Goal: Find contact information: Find contact information

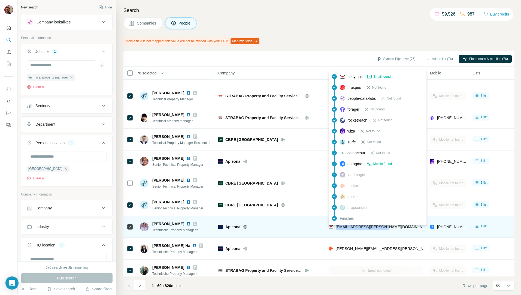
click at [336, 226] on div "[EMAIL_ADDRESS][PERSON_NAME][DOMAIN_NAME]" at bounding box center [375, 226] width 95 height 15
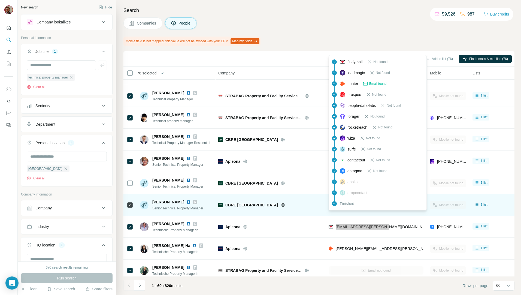
scroll to position [1017, 0]
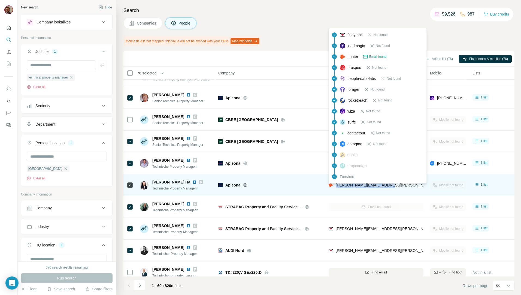
drag, startPoint x: 377, startPoint y: 184, endPoint x: 334, endPoint y: 185, distance: 42.8
click at [334, 185] on div "[PERSON_NAME][EMAIL_ADDRESS][PERSON_NAME][DOMAIN_NAME]" at bounding box center [375, 184] width 95 height 15
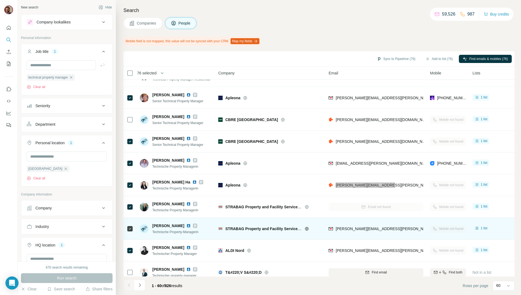
scroll to position [1080, 0]
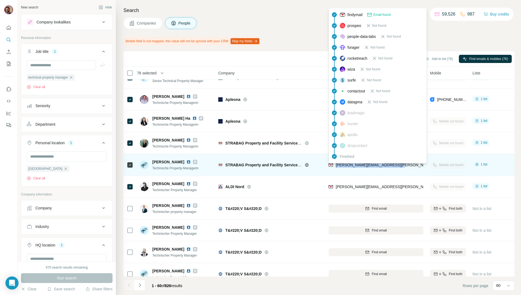
drag, startPoint x: 397, startPoint y: 165, endPoint x: 336, endPoint y: 167, distance: 61.3
click at [336, 167] on div "[PERSON_NAME][EMAIL_ADDRESS][PERSON_NAME][DOMAIN_NAME]" at bounding box center [375, 164] width 95 height 15
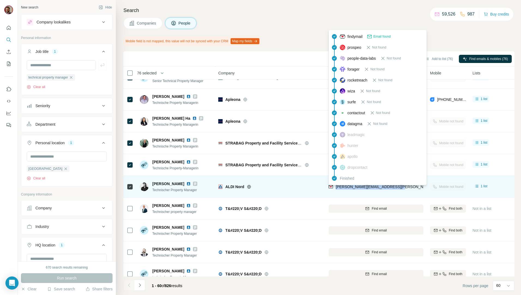
drag, startPoint x: 388, startPoint y: 186, endPoint x: 336, endPoint y: 187, distance: 51.5
click at [336, 187] on div "[PERSON_NAME][EMAIL_ADDRESS][PERSON_NAME][DOMAIN_NAME]" at bounding box center [375, 186] width 95 height 15
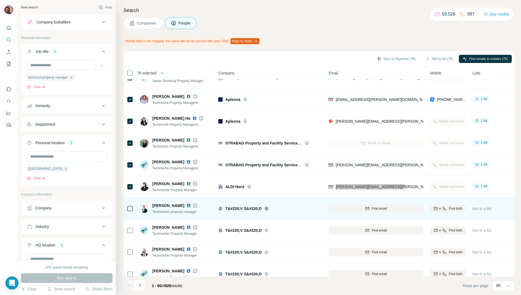
scroll to position [1113, 0]
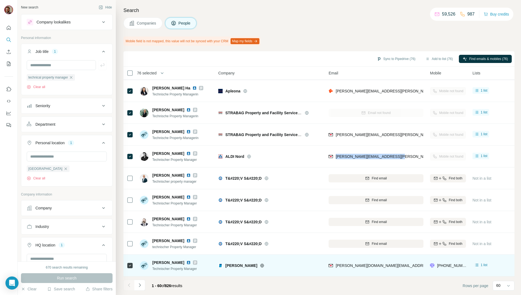
click at [389, 262] on div "[PERSON_NAME][DOMAIN_NAME][EMAIL_ADDRESS][PERSON_NAME][PERSON_NAME][DOMAIN_NAME]" at bounding box center [375, 265] width 95 height 15
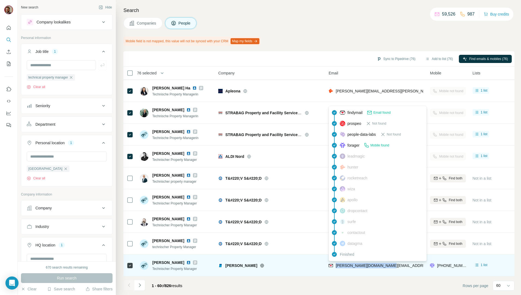
drag, startPoint x: 351, startPoint y: 261, endPoint x: 335, endPoint y: 264, distance: 15.7
click at [335, 264] on div "[PERSON_NAME][DOMAIN_NAME][EMAIL_ADDRESS][PERSON_NAME][PERSON_NAME][DOMAIN_NAME]" at bounding box center [375, 265] width 95 height 15
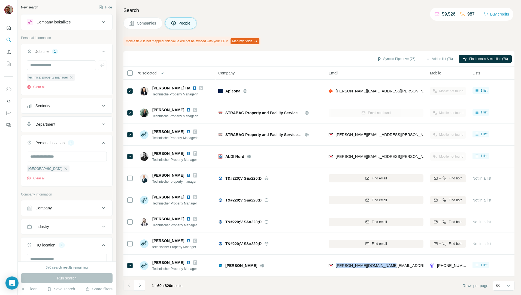
drag, startPoint x: 139, startPoint y: 282, endPoint x: 151, endPoint y: 294, distance: 16.8
click at [139, 283] on icon "Navigate to next page" at bounding box center [139, 284] width 5 height 5
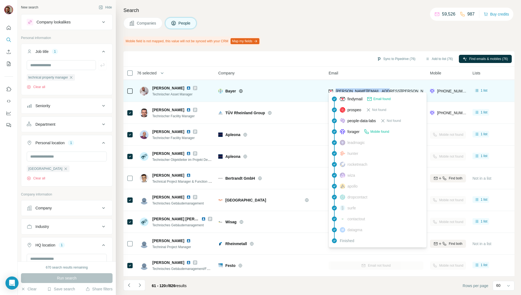
drag, startPoint x: 393, startPoint y: 86, endPoint x: 334, endPoint y: 91, distance: 59.1
click at [334, 91] on div "[PERSON_NAME][EMAIL_ADDRESS][PERSON_NAME][PERSON_NAME][DOMAIN_NAME]" at bounding box center [375, 90] width 95 height 15
copy span "[PERSON_NAME][EMAIL_ADDRESS][PERSON_NAME][PERSON_NAME][DOMAIN_NAME]"
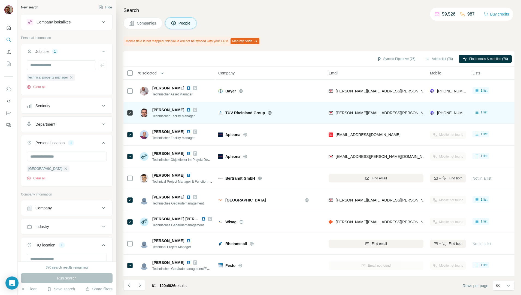
drag, startPoint x: 370, startPoint y: 109, endPoint x: 377, endPoint y: 108, distance: 7.7
click at [377, 108] on div "[PERSON_NAME][EMAIL_ADDRESS][PERSON_NAME][DOMAIN_NAME]" at bounding box center [375, 112] width 95 height 15
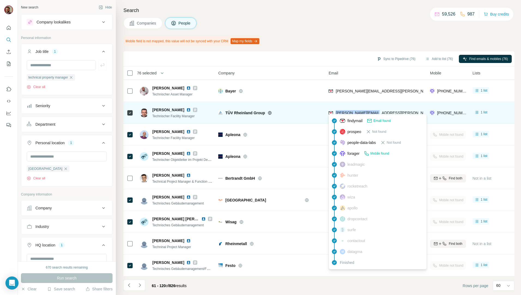
drag, startPoint x: 379, startPoint y: 109, endPoint x: 336, endPoint y: 111, distance: 43.6
click at [336, 111] on div "[PERSON_NAME][EMAIL_ADDRESS][PERSON_NAME][DOMAIN_NAME]" at bounding box center [375, 112] width 95 height 15
copy span "[PERSON_NAME][EMAIL_ADDRESS][PERSON_NAME][DOMAIN_NAME]"
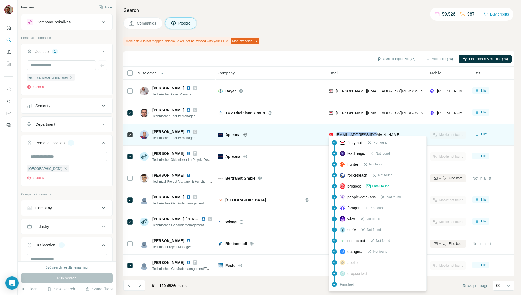
drag, startPoint x: 383, startPoint y: 135, endPoint x: 337, endPoint y: 132, distance: 46.4
click at [337, 132] on div "[EMAIL_ADDRESS][DOMAIN_NAME]" at bounding box center [375, 134] width 95 height 15
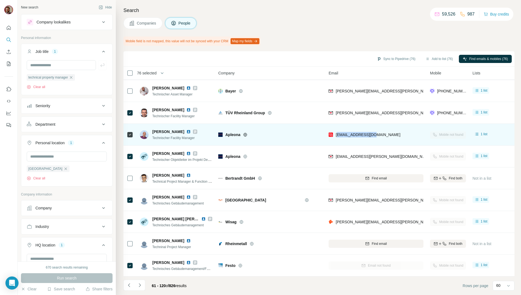
copy span "[EMAIL_ADDRESS][DOMAIN_NAME]"
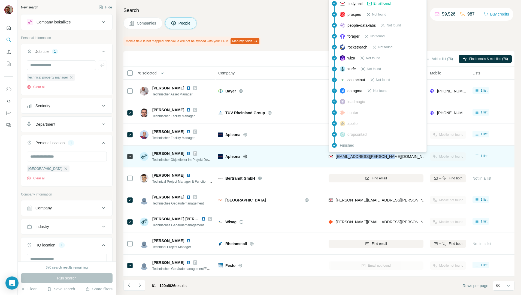
drag, startPoint x: 397, startPoint y: 155, endPoint x: 335, endPoint y: 156, distance: 61.8
click at [335, 156] on div "[EMAIL_ADDRESS][PERSON_NAME][DOMAIN_NAME]" at bounding box center [375, 156] width 95 height 15
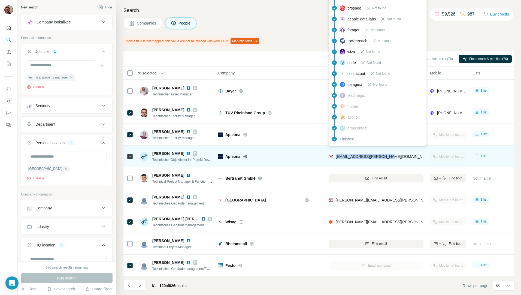
copy span "[EMAIL_ADDRESS][PERSON_NAME][DOMAIN_NAME]"
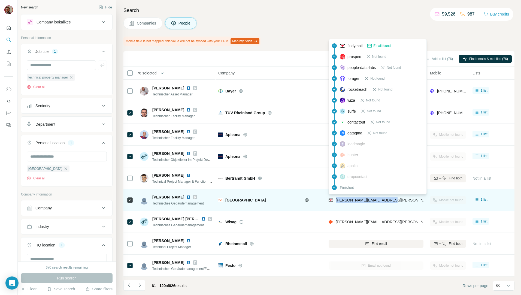
drag, startPoint x: 398, startPoint y: 201, endPoint x: 336, endPoint y: 199, distance: 61.9
click at [336, 199] on div "[PERSON_NAME][EMAIL_ADDRESS][PERSON_NAME][DOMAIN_NAME]" at bounding box center [375, 199] width 95 height 15
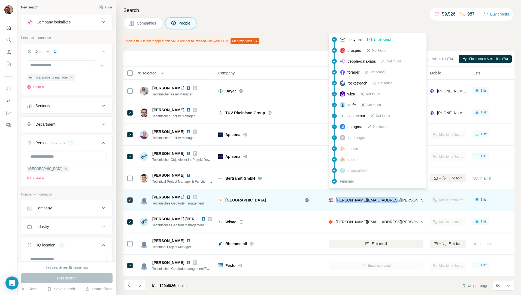
copy span "[PERSON_NAME][EMAIL_ADDRESS][PERSON_NAME][DOMAIN_NAME]"
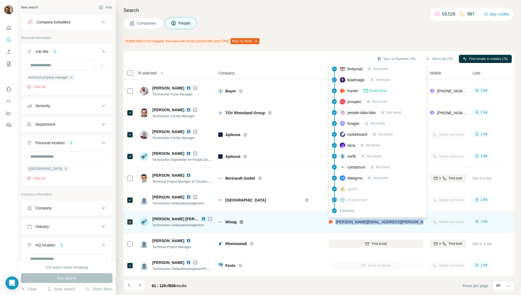
drag, startPoint x: 394, startPoint y: 218, endPoint x: 336, endPoint y: 222, distance: 58.4
click at [336, 222] on div "[PERSON_NAME][EMAIL_ADDRESS][PERSON_NAME][DOMAIN_NAME]" at bounding box center [375, 221] width 95 height 15
copy span "[PERSON_NAME][EMAIL_ADDRESS][PERSON_NAME][DOMAIN_NAME]"
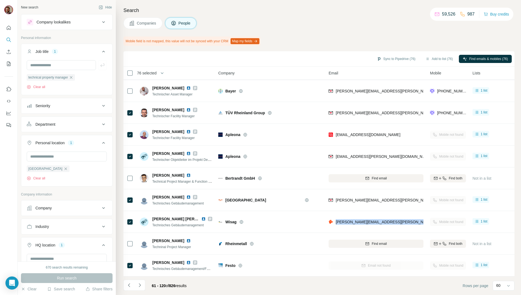
click at [139, 284] on icon "Navigate to next page" at bounding box center [139, 284] width 5 height 5
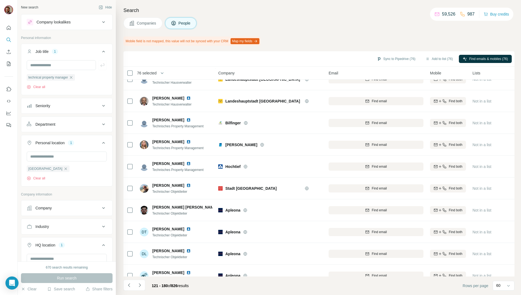
scroll to position [605, 0]
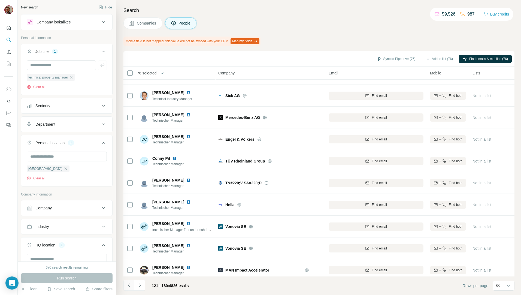
click at [129, 285] on icon "Navigate to previous page" at bounding box center [128, 284] width 5 height 5
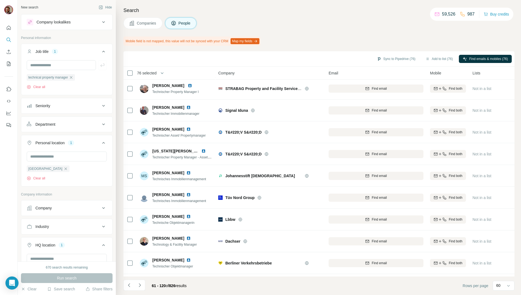
scroll to position [1113, 0]
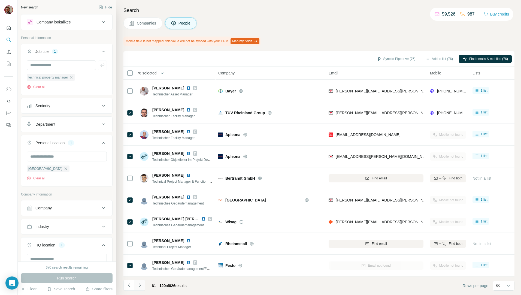
click at [139, 287] on icon "Navigate to next page" at bounding box center [139, 284] width 5 height 5
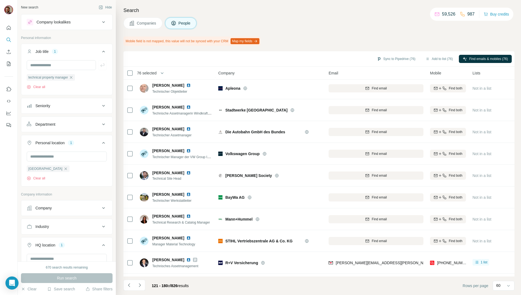
scroll to position [478, 0]
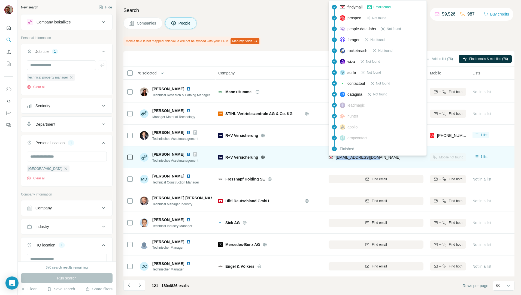
drag, startPoint x: 381, startPoint y: 156, endPoint x: 335, endPoint y: 159, distance: 46.4
click at [335, 159] on div "[EMAIL_ADDRESS][DOMAIN_NAME]" at bounding box center [375, 157] width 95 height 15
copy span "[EMAIL_ADDRESS][DOMAIN_NAME]"
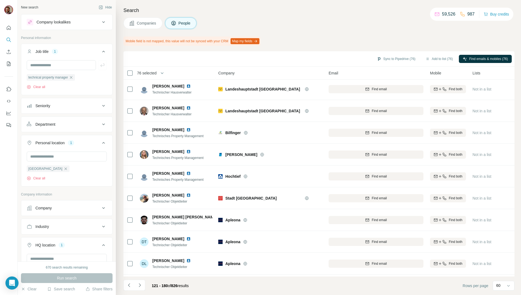
scroll to position [0, 0]
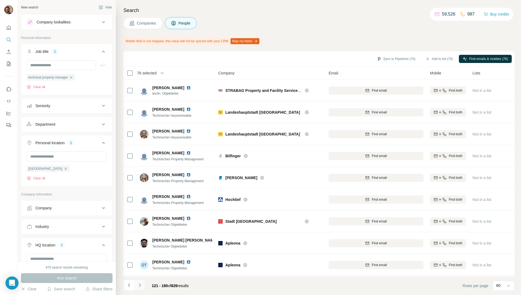
click at [142, 285] on icon "Navigate to next page" at bounding box center [139, 284] width 5 height 5
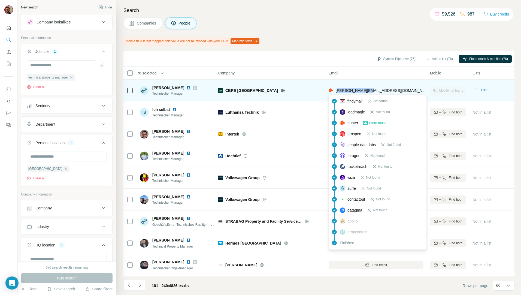
drag, startPoint x: 378, startPoint y: 93, endPoint x: 339, endPoint y: 93, distance: 38.9
click at [339, 93] on div "[PERSON_NAME][EMAIL_ADDRESS][DOMAIN_NAME]" at bounding box center [375, 90] width 95 height 15
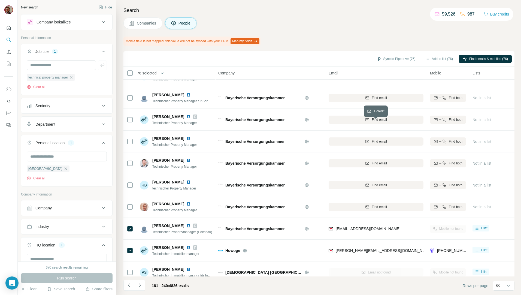
scroll to position [1113, 0]
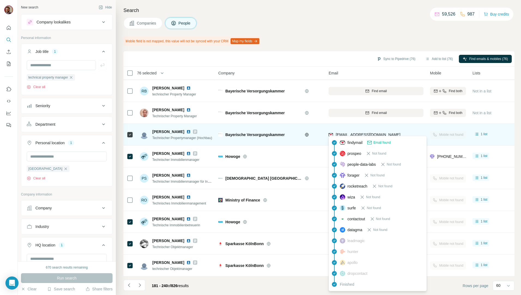
drag, startPoint x: 408, startPoint y: 131, endPoint x: 336, endPoint y: 132, distance: 72.2
click at [336, 132] on div "[EMAIL_ADDRESS][DOMAIN_NAME]" at bounding box center [375, 134] width 95 height 15
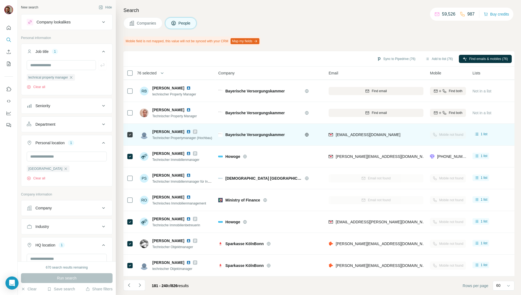
copy span "[EMAIL_ADDRESS][DOMAIN_NAME]"
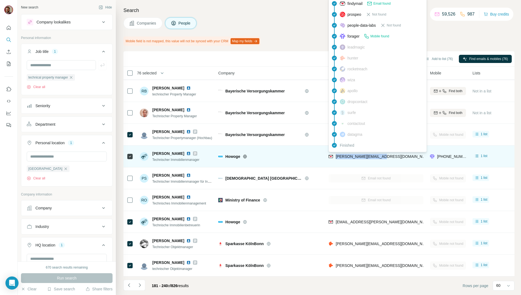
drag, startPoint x: 377, startPoint y: 154, endPoint x: 335, endPoint y: 155, distance: 41.7
click at [335, 155] on div "[PERSON_NAME][EMAIL_ADDRESS][DOMAIN_NAME]" at bounding box center [375, 156] width 95 height 15
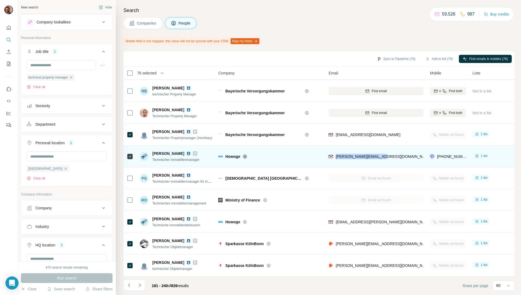
copy span "[PERSON_NAME][EMAIL_ADDRESS][DOMAIN_NAME]"
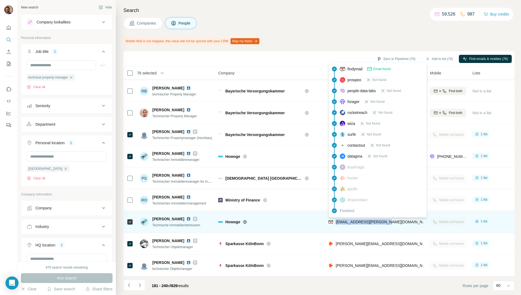
drag, startPoint x: 389, startPoint y: 218, endPoint x: 334, endPoint y: 221, distance: 54.6
click at [334, 221] on div "[EMAIL_ADDRESS][PERSON_NAME][DOMAIN_NAME]" at bounding box center [375, 221] width 95 height 15
copy span "[EMAIL_ADDRESS][PERSON_NAME][DOMAIN_NAME]"
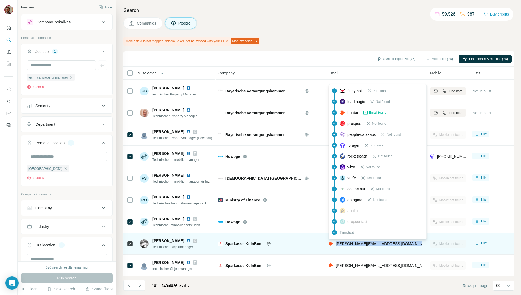
drag, startPoint x: 419, startPoint y: 241, endPoint x: 336, endPoint y: 244, distance: 83.7
click at [336, 244] on div "[PERSON_NAME][EMAIL_ADDRESS][DOMAIN_NAME]" at bounding box center [375, 243] width 95 height 15
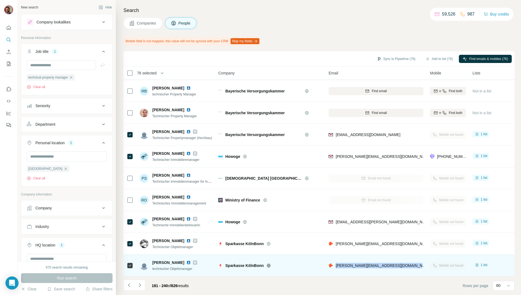
drag, startPoint x: 414, startPoint y: 262, endPoint x: 335, endPoint y: 267, distance: 79.1
click at [335, 267] on div "[PERSON_NAME][EMAIL_ADDRESS][DOMAIN_NAME]" at bounding box center [375, 265] width 95 height 15
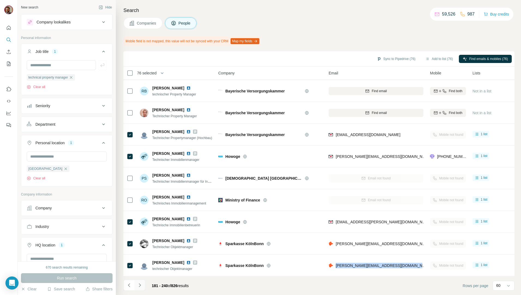
click at [138, 287] on icon "Navigate to next page" at bounding box center [139, 284] width 5 height 5
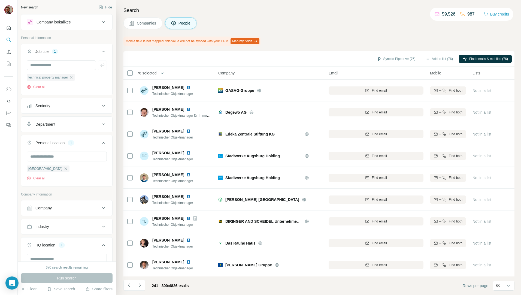
scroll to position [191, 0]
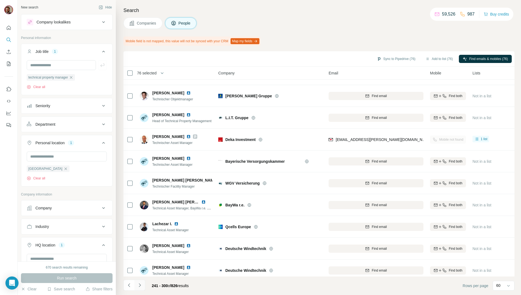
click at [137, 286] on icon "Navigate to next page" at bounding box center [139, 284] width 5 height 5
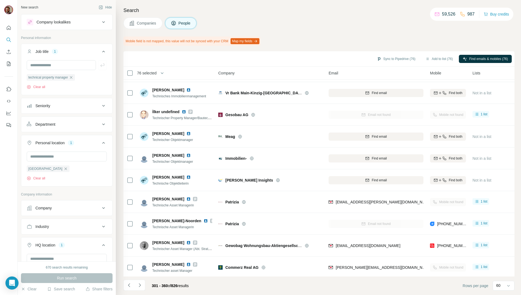
scroll to position [699, 0]
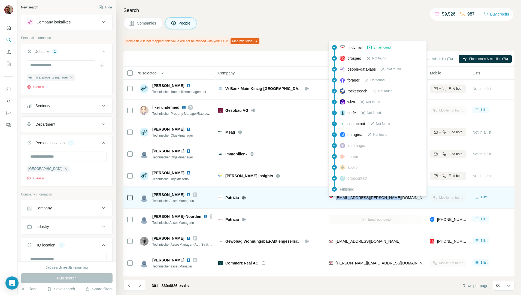
drag, startPoint x: 397, startPoint y: 197, endPoint x: 336, endPoint y: 199, distance: 61.0
click at [336, 199] on div "[EMAIL_ADDRESS][PERSON_NAME][DOMAIN_NAME]" at bounding box center [375, 197] width 95 height 15
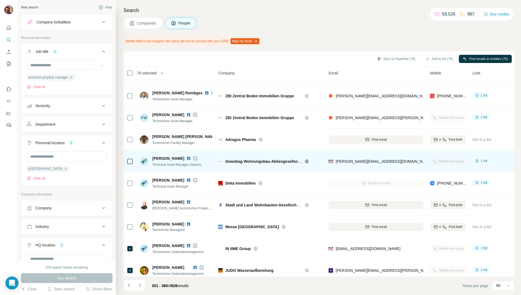
scroll to position [1017, 0]
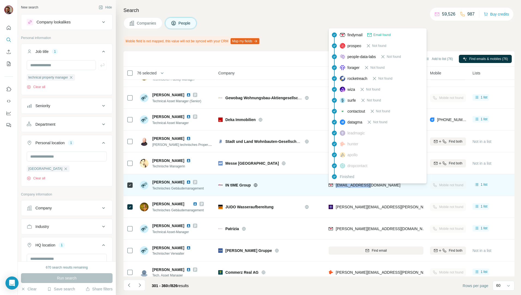
drag, startPoint x: 376, startPoint y: 186, endPoint x: 336, endPoint y: 186, distance: 40.3
click at [336, 186] on div "[EMAIL_ADDRESS][DOMAIN_NAME]" at bounding box center [375, 184] width 95 height 15
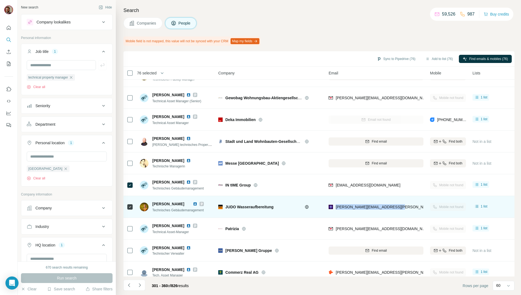
drag, startPoint x: 400, startPoint y: 208, endPoint x: 334, endPoint y: 211, distance: 65.9
click at [334, 211] on div "[PERSON_NAME][EMAIL_ADDRESS][PERSON_NAME][DOMAIN_NAME]" at bounding box center [375, 206] width 95 height 15
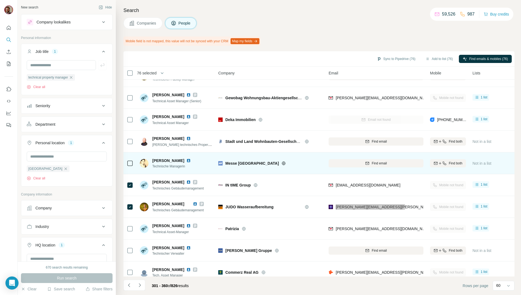
scroll to position [1080, 0]
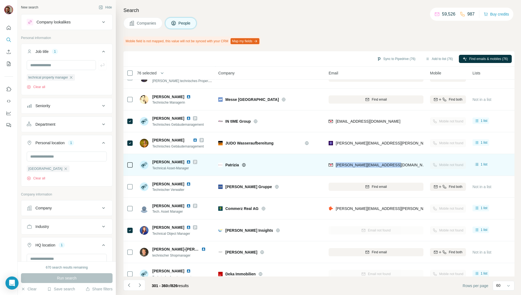
drag, startPoint x: 392, startPoint y: 167, endPoint x: 335, endPoint y: 169, distance: 56.7
click at [335, 169] on div "[PERSON_NAME][EMAIL_ADDRESS][DOMAIN_NAME]" at bounding box center [375, 164] width 95 height 15
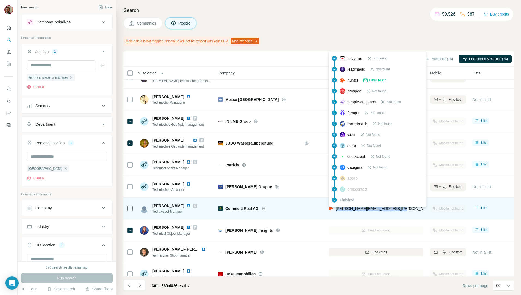
drag, startPoint x: 399, startPoint y: 210, endPoint x: 335, endPoint y: 210, distance: 64.6
click at [335, 210] on div "[PERSON_NAME][EMAIL_ADDRESS][PERSON_NAME][DOMAIN_NAME]" at bounding box center [375, 208] width 95 height 15
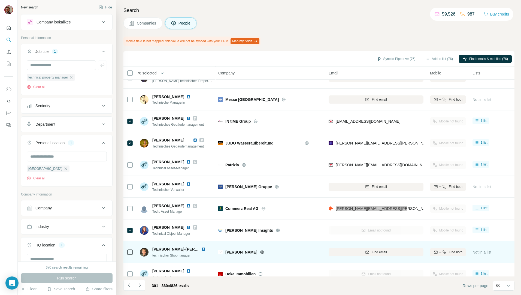
scroll to position [1113, 0]
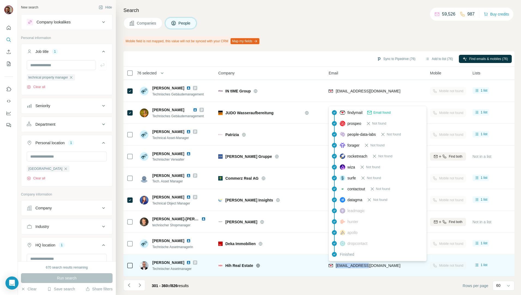
drag, startPoint x: 377, startPoint y: 263, endPoint x: 336, endPoint y: 263, distance: 40.9
click at [336, 263] on div "[EMAIL_ADDRESS][DOMAIN_NAME]" at bounding box center [375, 265] width 95 height 15
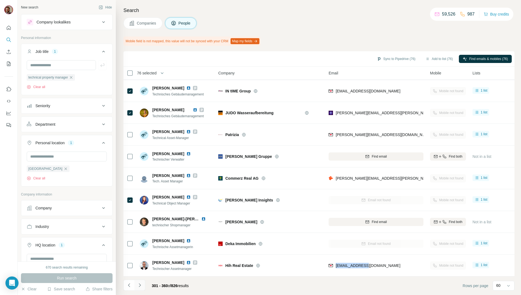
click at [138, 286] on icon "Navigate to next page" at bounding box center [139, 284] width 5 height 5
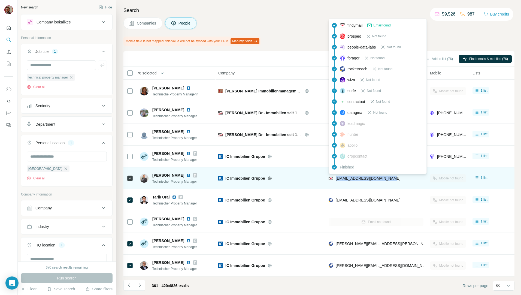
drag, startPoint x: 391, startPoint y: 176, endPoint x: 336, endPoint y: 176, distance: 55.6
click at [336, 176] on div "[EMAIL_ADDRESS][DOMAIN_NAME]" at bounding box center [375, 178] width 95 height 15
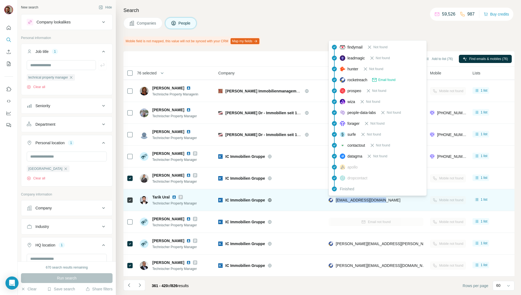
drag, startPoint x: 398, startPoint y: 198, endPoint x: 335, endPoint y: 201, distance: 63.5
click at [335, 201] on div "[EMAIL_ADDRESS][DOMAIN_NAME]" at bounding box center [375, 199] width 95 height 15
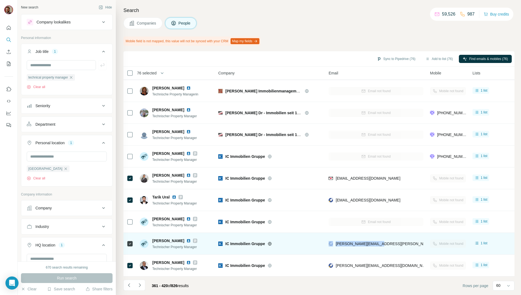
drag, startPoint x: 387, startPoint y: 242, endPoint x: 331, endPoint y: 246, distance: 55.9
click at [331, 246] on div "[PERSON_NAME][EMAIL_ADDRESS][PERSON_NAME][DOMAIN_NAME]" at bounding box center [375, 243] width 95 height 15
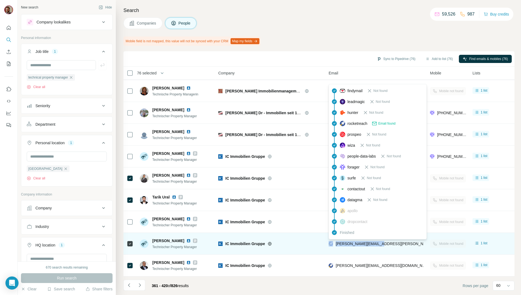
click at [381, 244] on div "[PERSON_NAME][EMAIL_ADDRESS][PERSON_NAME][DOMAIN_NAME]" at bounding box center [375, 243] width 95 height 15
drag, startPoint x: 386, startPoint y: 242, endPoint x: 336, endPoint y: 242, distance: 50.7
click at [336, 242] on div "[PERSON_NAME][EMAIL_ADDRESS][PERSON_NAME][DOMAIN_NAME]" at bounding box center [375, 243] width 95 height 15
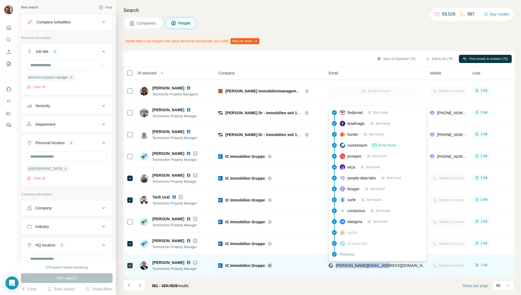
drag, startPoint x: 392, startPoint y: 263, endPoint x: 335, endPoint y: 263, distance: 56.4
click at [335, 263] on div "[PERSON_NAME][EMAIL_ADDRESS][DOMAIN_NAME]" at bounding box center [375, 265] width 95 height 15
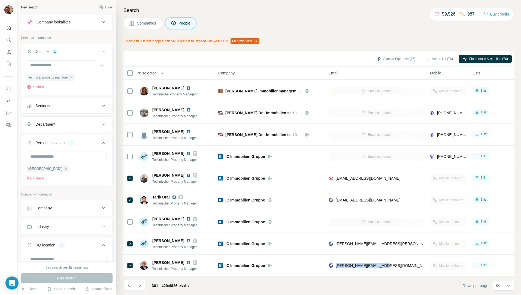
drag, startPoint x: 139, startPoint y: 283, endPoint x: 152, endPoint y: 294, distance: 17.4
click at [139, 283] on icon "Navigate to next page" at bounding box center [139, 284] width 5 height 5
